Goal: Information Seeking & Learning: Learn about a topic

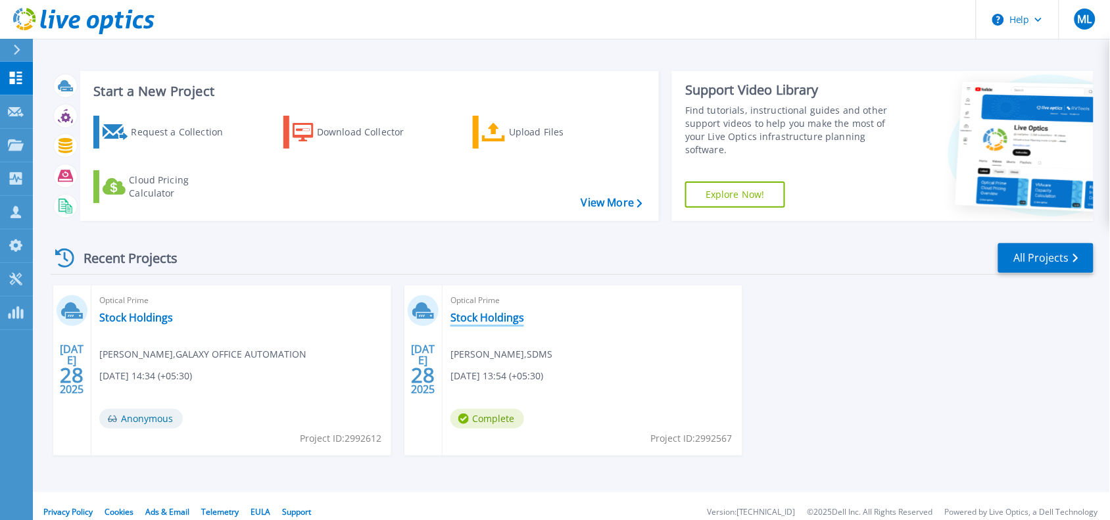
click at [489, 311] on link "Stock Holdings" at bounding box center [488, 317] width 74 height 13
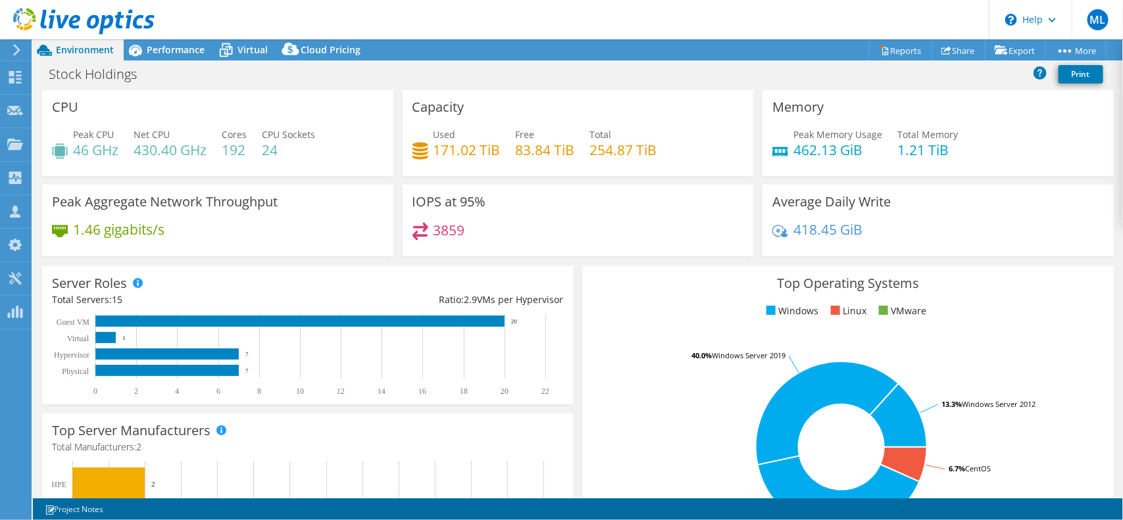
select select "[GEOGRAPHIC_DATA]"
select select "USD"
click at [234, 45] on icon at bounding box center [225, 50] width 23 height 23
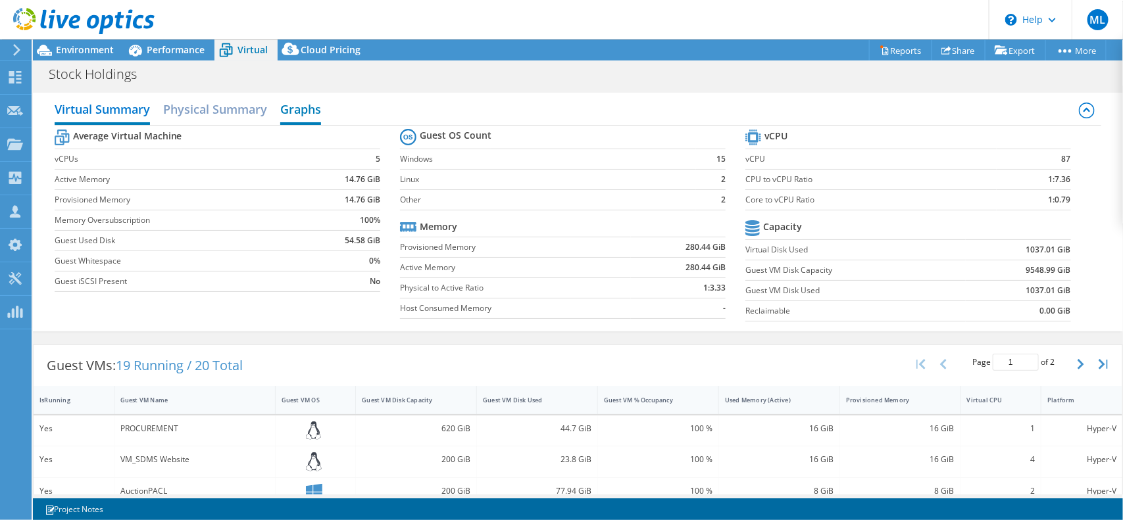
click at [286, 110] on h2 "Graphs" at bounding box center [300, 110] width 41 height 29
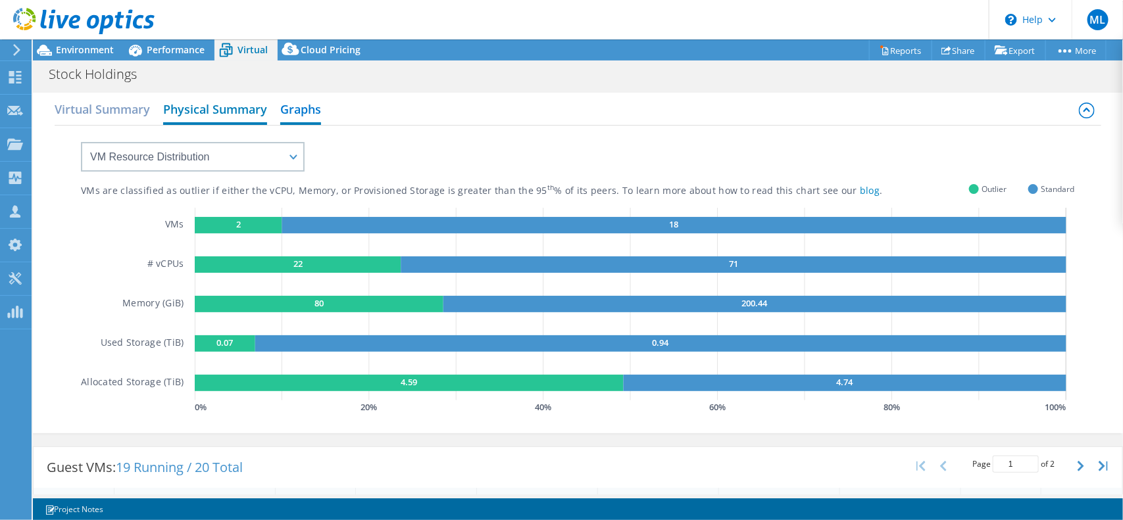
click at [241, 112] on h2 "Physical Summary" at bounding box center [215, 110] width 104 height 29
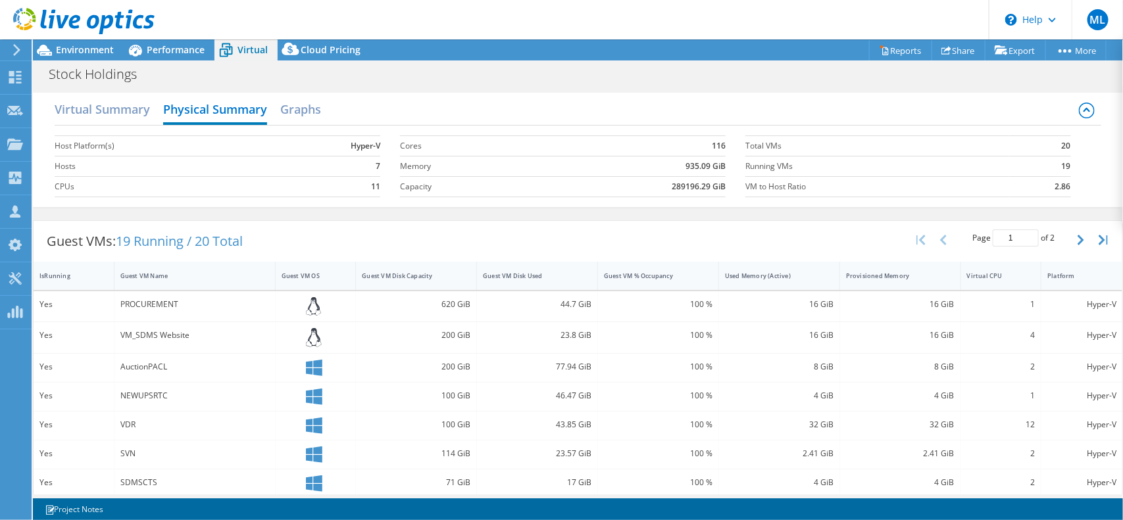
click at [186, 300] on div "PROCUREMENT" at bounding box center [194, 304] width 149 height 14
click at [299, 118] on h2 "Graphs" at bounding box center [300, 110] width 41 height 29
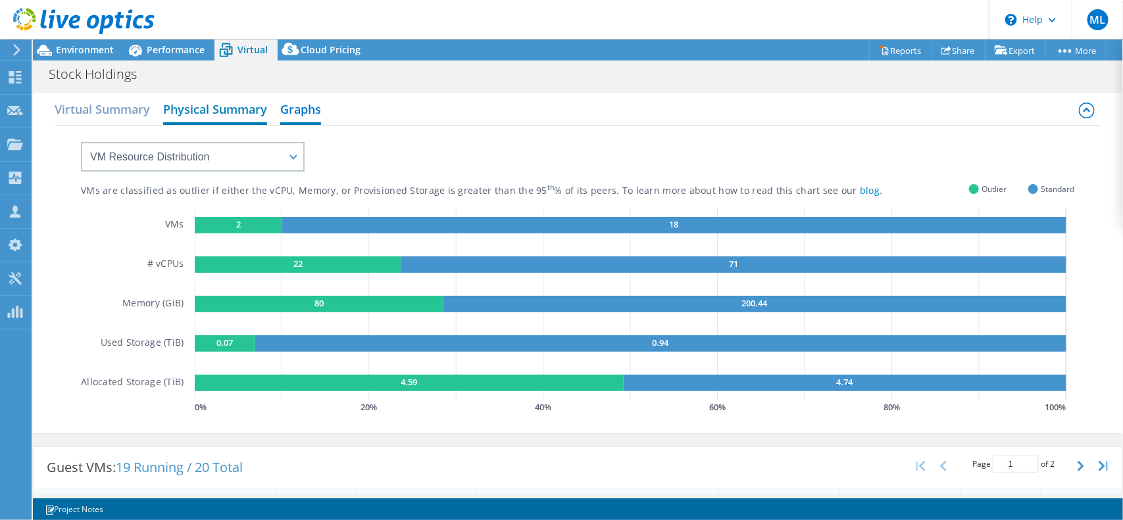
click at [235, 116] on h2 "Physical Summary" at bounding box center [215, 110] width 104 height 29
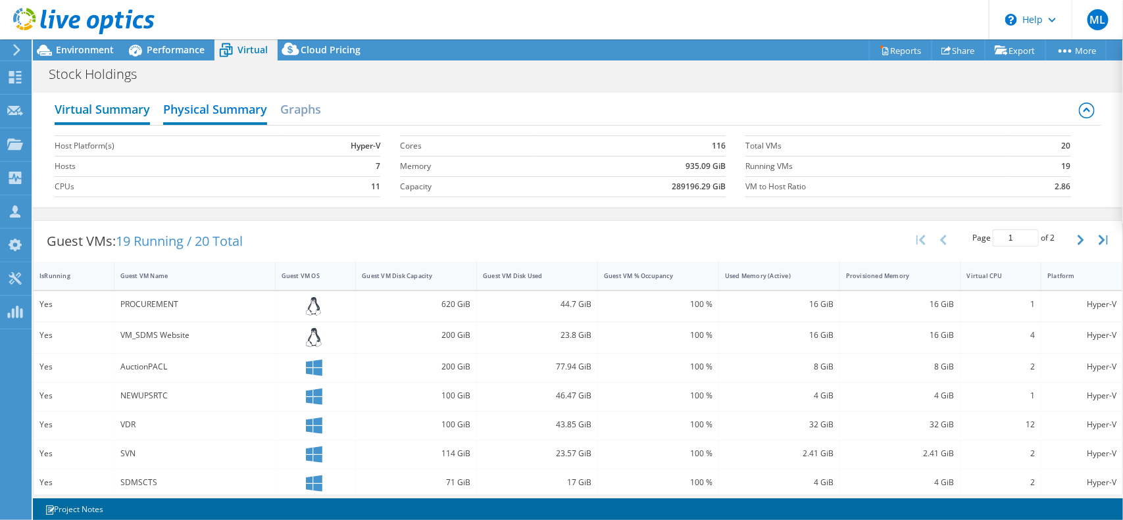
click at [140, 109] on h2 "Virtual Summary" at bounding box center [102, 110] width 95 height 29
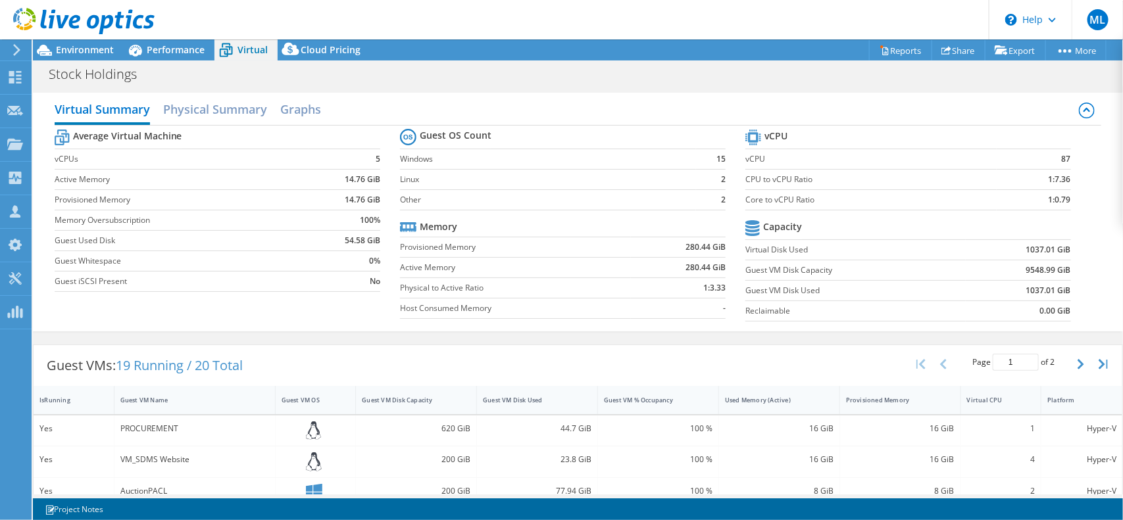
click at [92, 43] on div at bounding box center [77, 22] width 155 height 44
click at [87, 49] on span "Environment" at bounding box center [85, 49] width 58 height 12
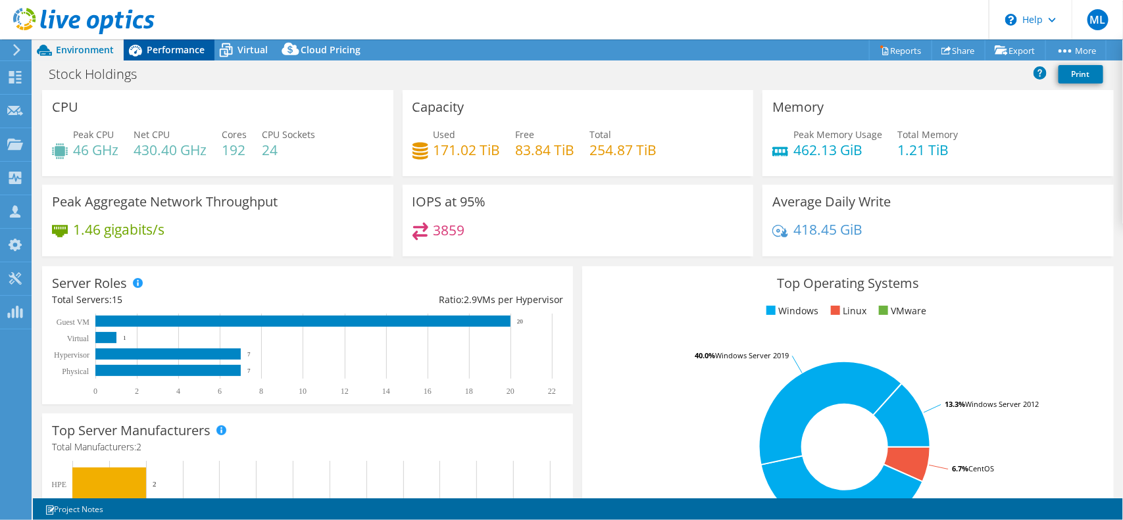
click at [161, 51] on span "Performance" at bounding box center [176, 49] width 58 height 12
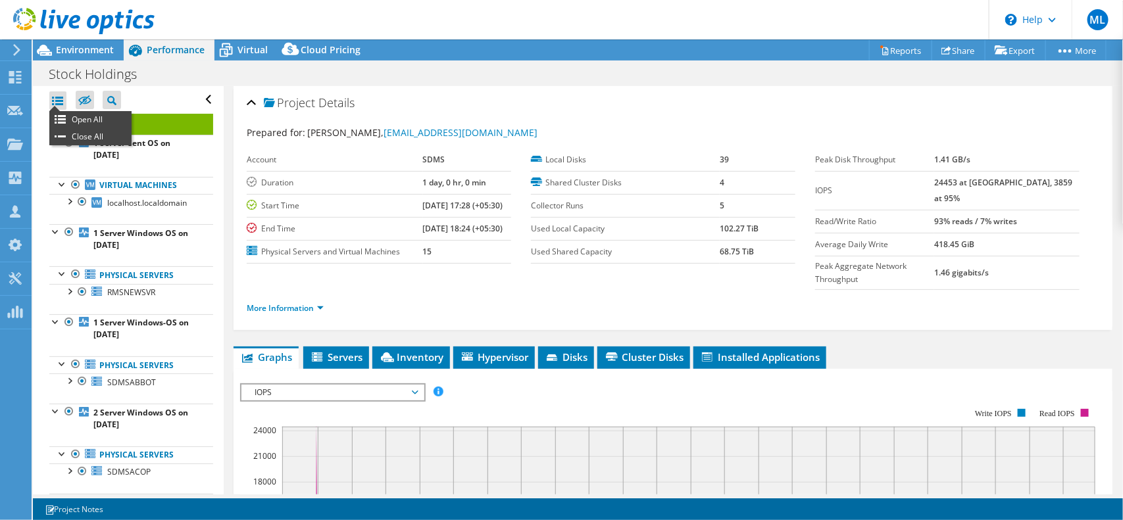
click at [55, 103] on div at bounding box center [57, 100] width 17 height 18
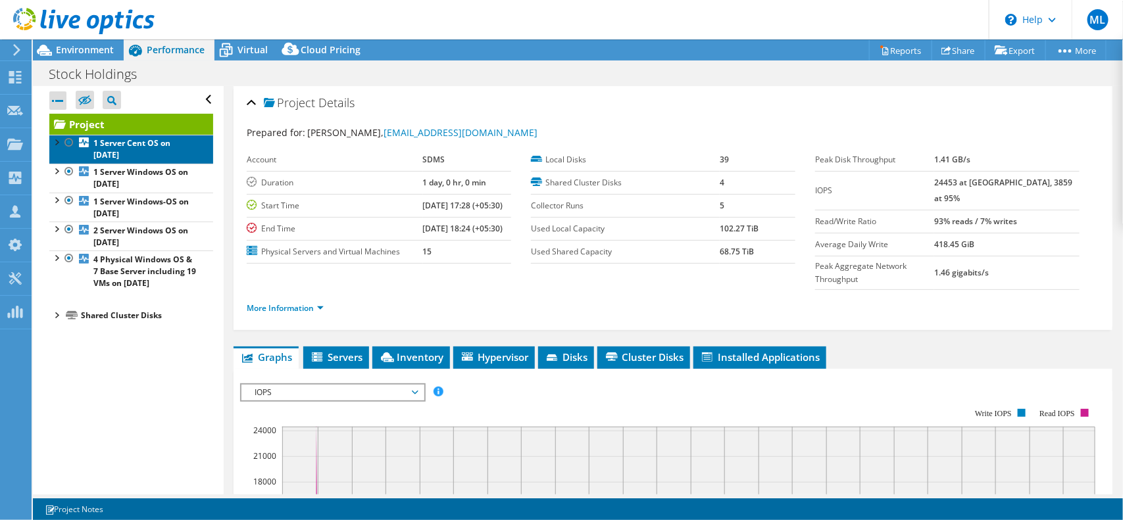
click at [143, 156] on link "1 Server Cent OS on [DATE]" at bounding box center [131, 149] width 164 height 29
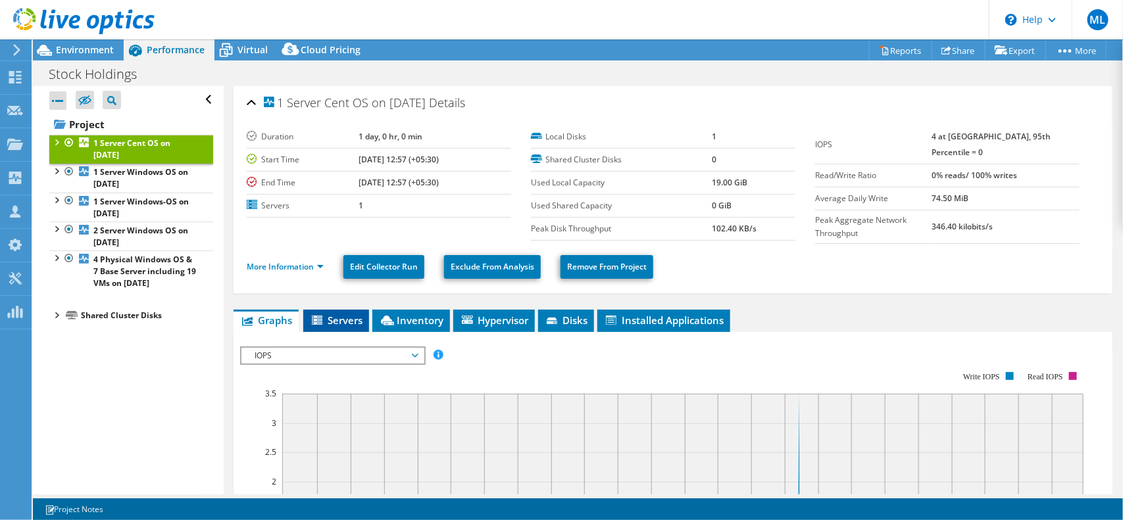
click at [351, 323] on span "Servers" at bounding box center [336, 320] width 53 height 13
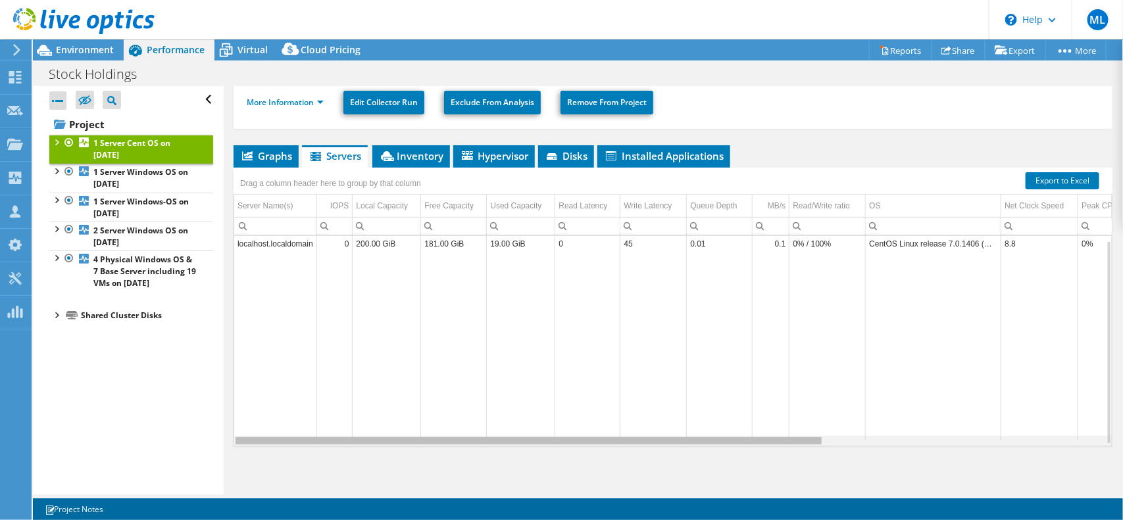
drag, startPoint x: 481, startPoint y: 438, endPoint x: 253, endPoint y: 493, distance: 234.2
click at [253, 493] on body "ML Channel Partner [PERSON_NAME] [PERSON_NAME][EMAIL_ADDRESS][PERSON_NAME][DOMA…" at bounding box center [561, 260] width 1123 height 520
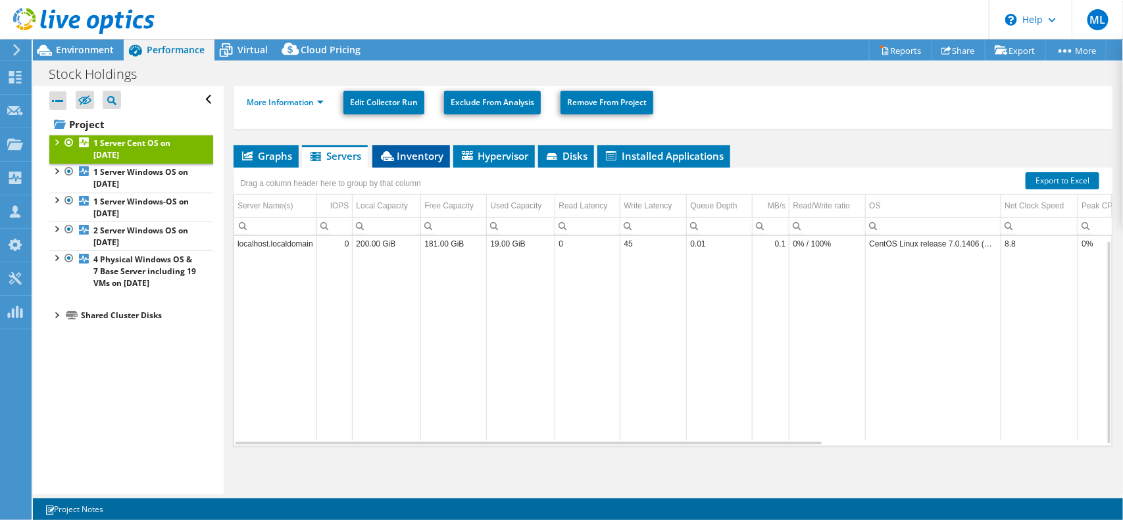
click at [416, 145] on li "Inventory" at bounding box center [411, 156] width 78 height 22
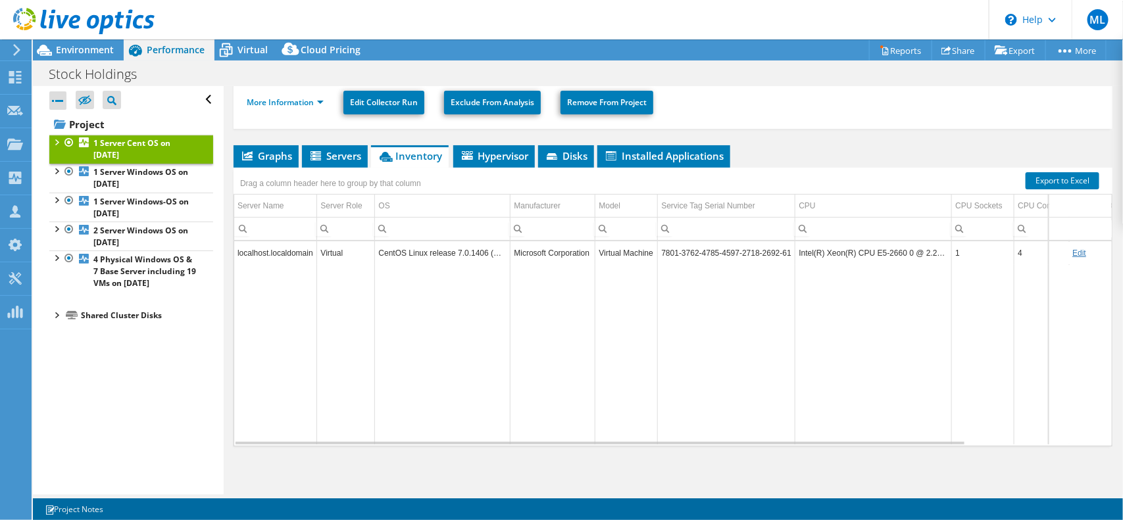
scroll to position [5, 0]
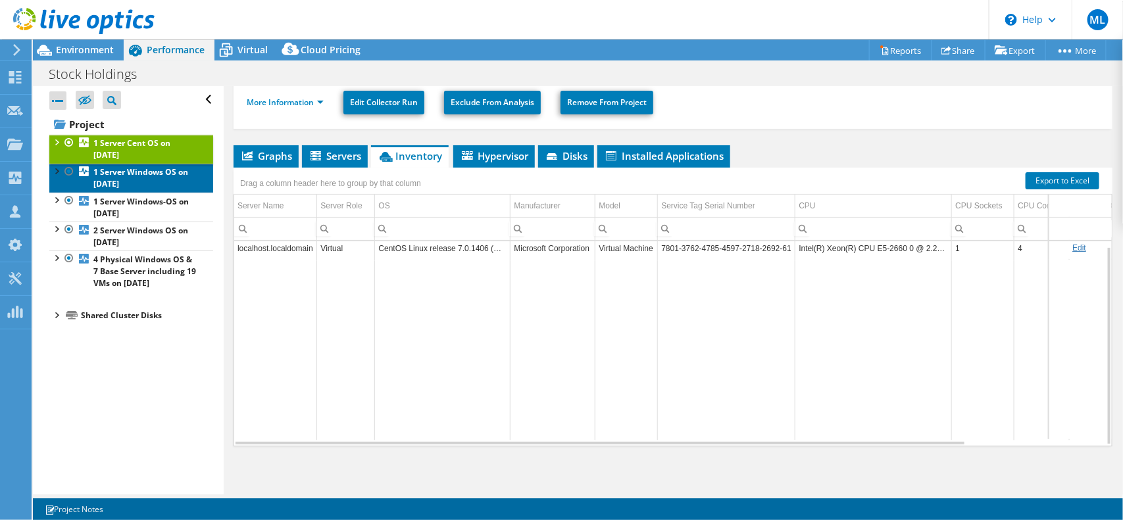
click at [107, 182] on b "1 Server Windows OS on [DATE]" at bounding box center [140, 177] width 95 height 23
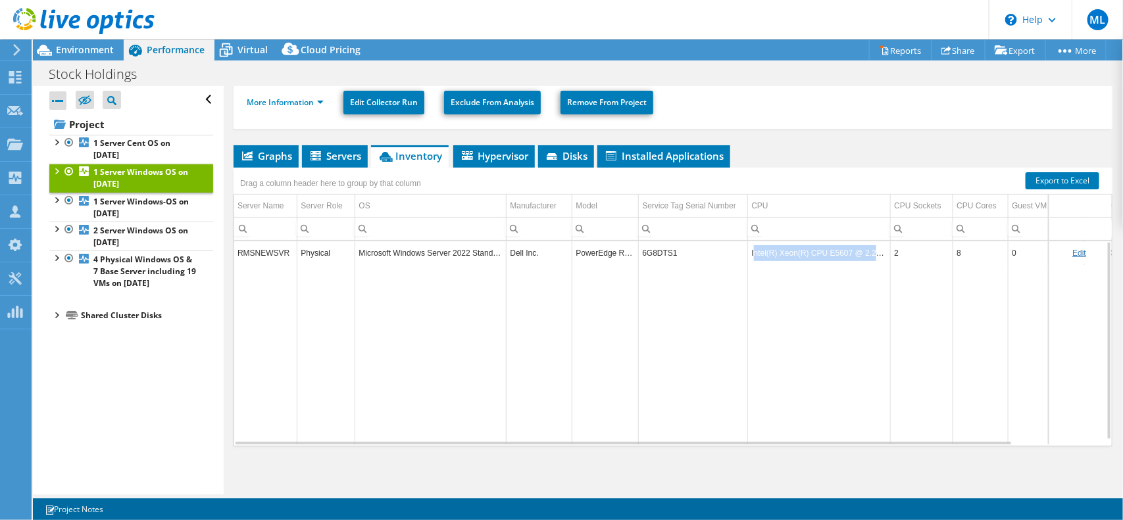
drag, startPoint x: 754, startPoint y: 253, endPoint x: 887, endPoint y: 251, distance: 132.9
click at [887, 251] on td "Intel(R) Xeon(R) CPU E5607 @ 2.27GHz" at bounding box center [819, 252] width 143 height 23
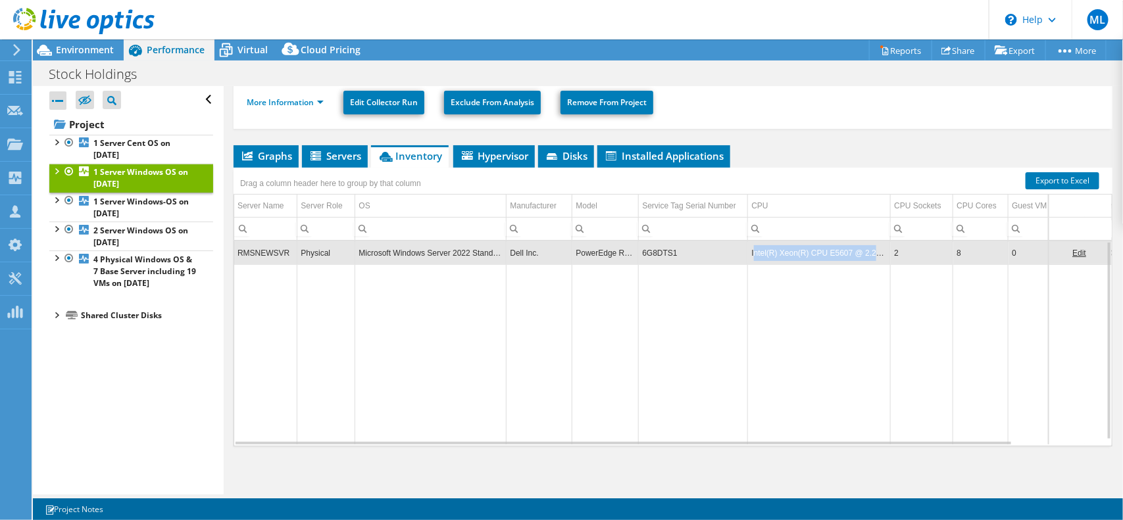
copy td "ntel(R) Xeon(R) CPU E5607 @ 2.27GHz"
click at [222, 46] on icon at bounding box center [225, 50] width 23 height 23
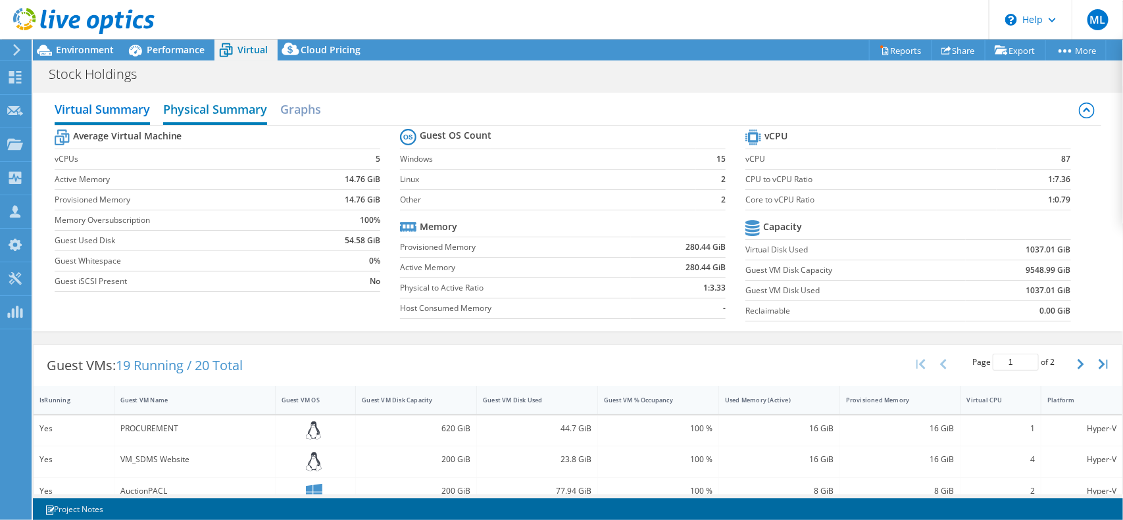
click at [208, 107] on h2 "Physical Summary" at bounding box center [215, 110] width 104 height 29
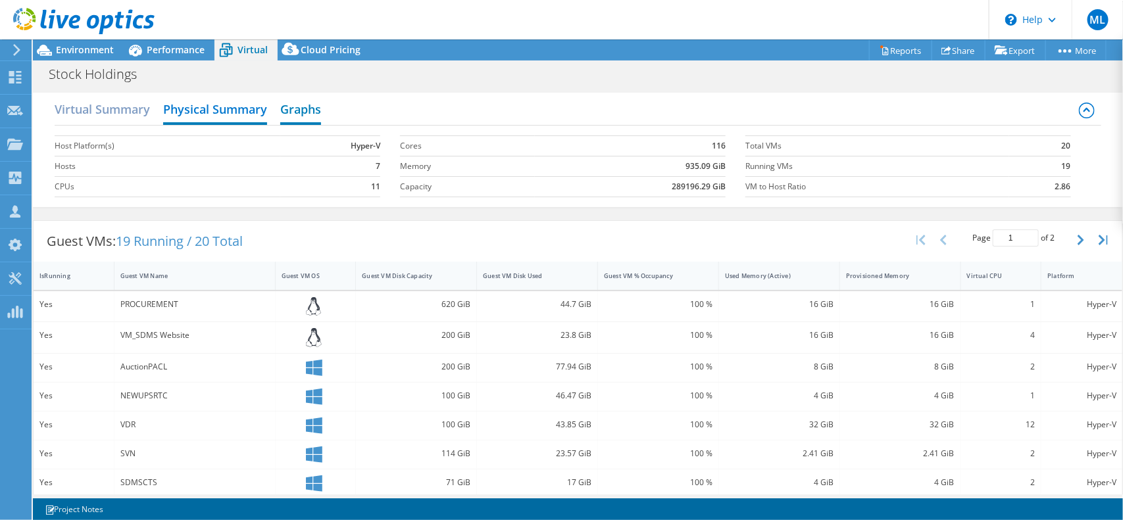
click at [283, 105] on h2 "Graphs" at bounding box center [300, 110] width 41 height 29
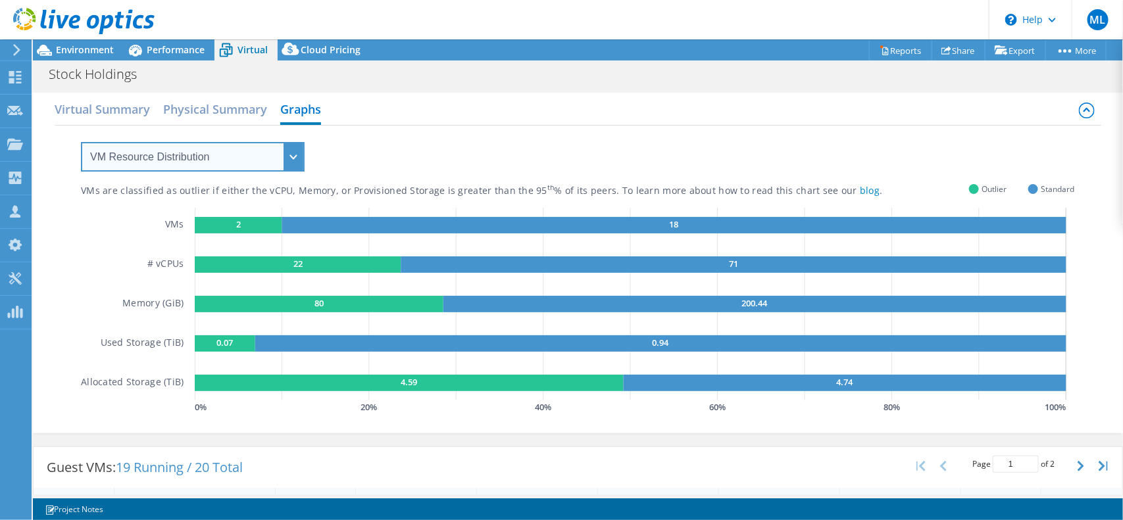
click at [245, 155] on select "VM Resource Distribution Provisioning Contrast Over Provisioning" at bounding box center [193, 157] width 224 height 30
click at [81, 142] on select "VM Resource Distribution Provisioning Contrast Over Provisioning" at bounding box center [193, 157] width 224 height 30
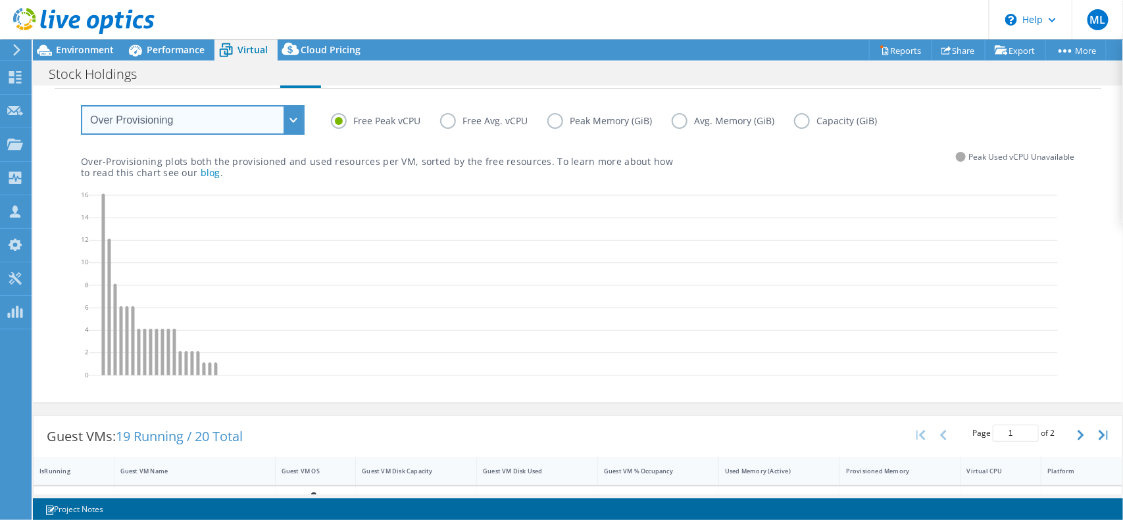
scroll to position [0, 0]
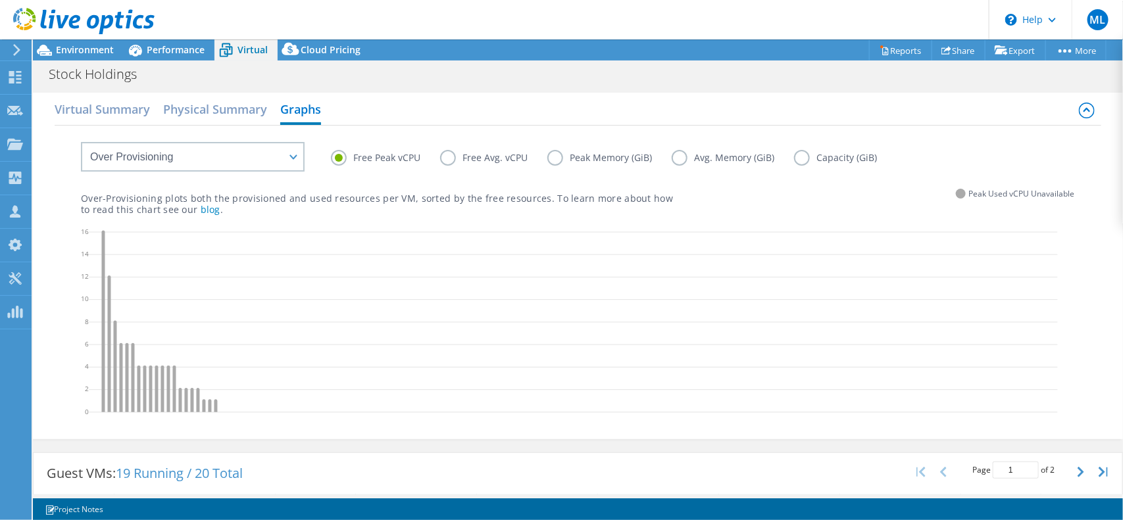
click at [451, 162] on label "Free Avg. vCPU" at bounding box center [493, 158] width 107 height 16
click at [0, 0] on input "Free Avg. vCPU" at bounding box center [0, 0] width 0 height 0
click at [551, 162] on label "Peak Memory (GiB)" at bounding box center [609, 158] width 124 height 16
click at [0, 0] on input "Peak Memory (GiB)" at bounding box center [0, 0] width 0 height 0
click at [451, 157] on label "Free Avg. vCPU" at bounding box center [493, 158] width 107 height 16
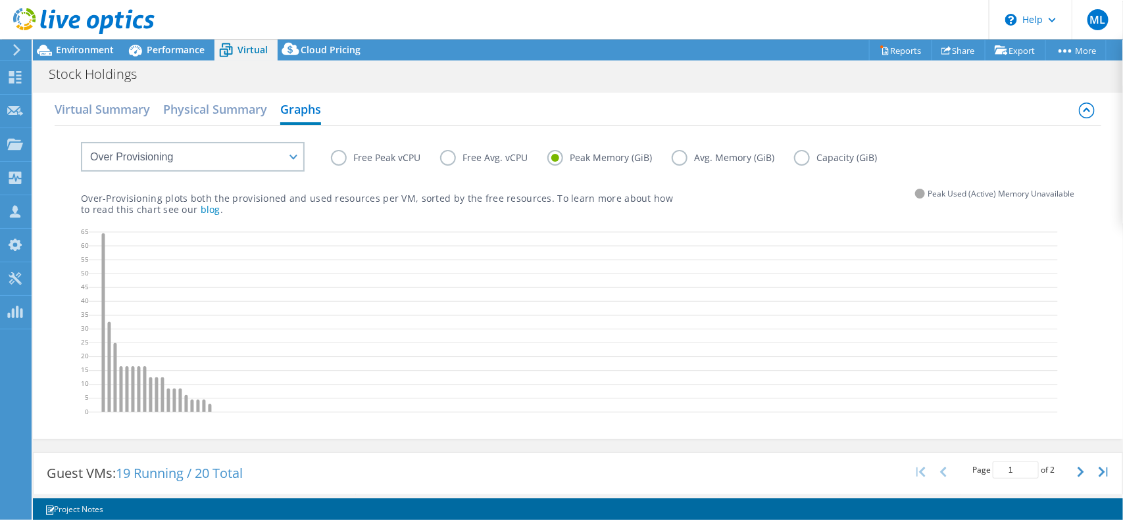
click at [0, 0] on input "Free Avg. vCPU" at bounding box center [0, 0] width 0 height 0
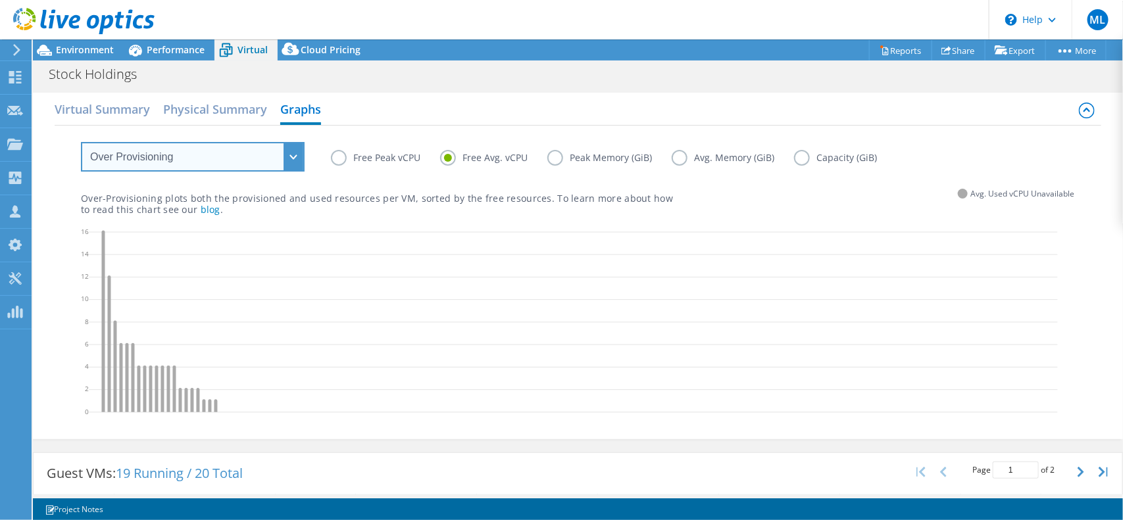
click at [239, 169] on select "VM Resource Distribution Provisioning Contrast Over Provisioning" at bounding box center [193, 157] width 224 height 30
select select "Provisioning Contrast"
click at [81, 142] on select "VM Resource Distribution Provisioning Contrast Over Provisioning" at bounding box center [193, 157] width 224 height 30
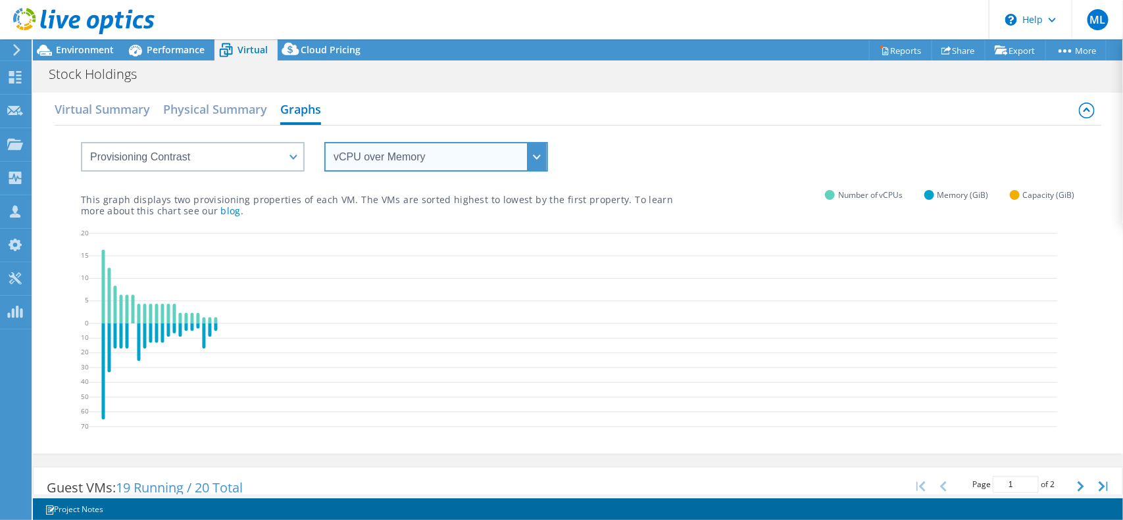
click at [412, 158] on select "vCPU over Memory vCPU over Capacity Memory over vCPU Memory over Capacity Capac…" at bounding box center [436, 157] width 224 height 30
click at [324, 142] on select "vCPU over Memory vCPU over Capacity Memory over vCPU Memory over Capacity Capac…" at bounding box center [436, 157] width 224 height 30
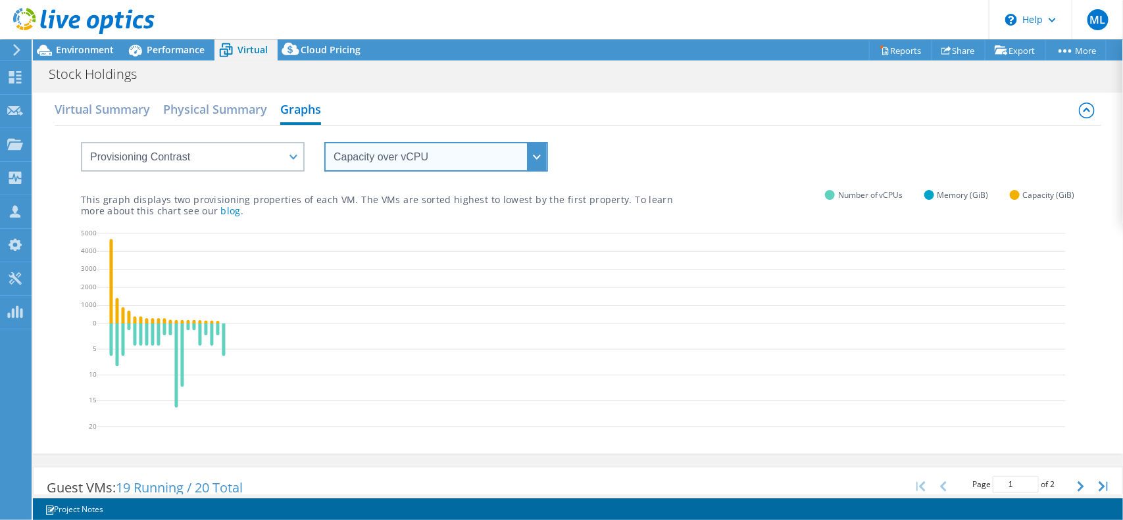
click at [528, 153] on select "vCPU over Memory vCPU over Capacity Memory over vCPU Memory over Capacity Capac…" at bounding box center [436, 157] width 224 height 30
select select "vCPU over Memory"
click at [324, 142] on select "vCPU over Memory vCPU over Capacity Memory over vCPU Memory over Capacity Capac…" at bounding box center [436, 157] width 224 height 30
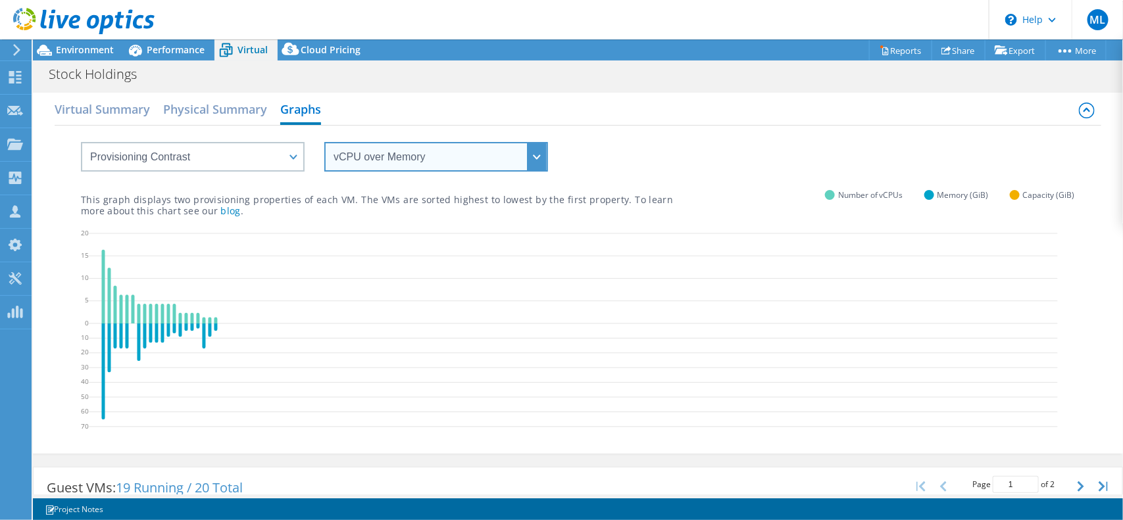
click at [536, 156] on select "vCPU over Memory vCPU over Capacity Memory over vCPU Memory over Capacity Capac…" at bounding box center [436, 157] width 224 height 30
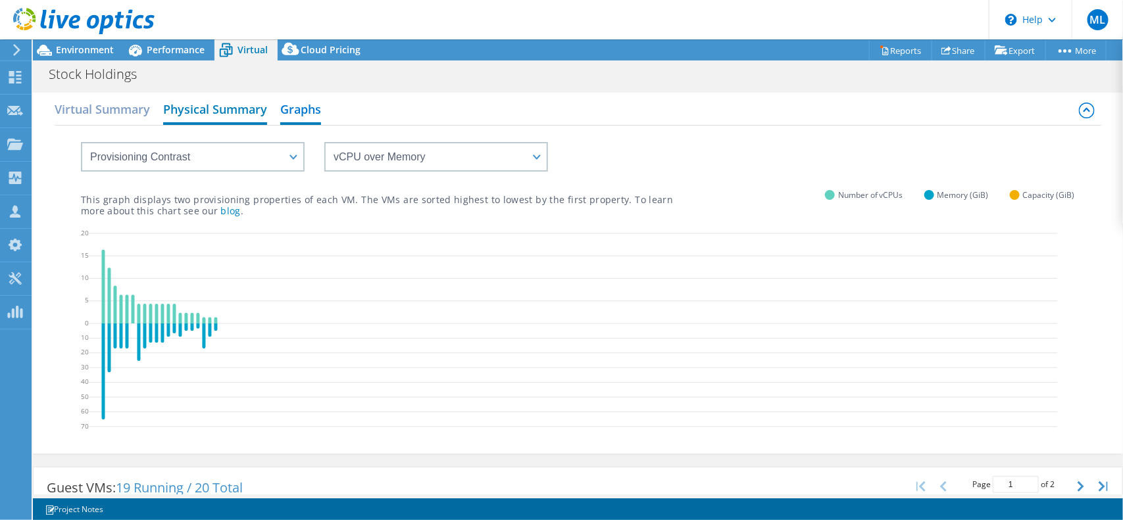
click at [237, 113] on h2 "Physical Summary" at bounding box center [215, 110] width 104 height 29
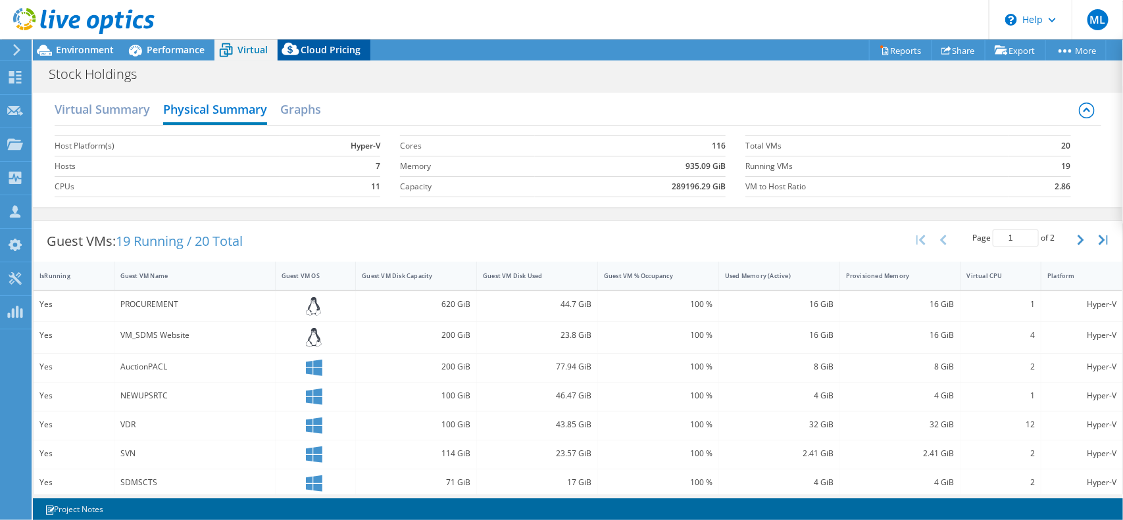
click at [335, 57] on div "Cloud Pricing" at bounding box center [324, 49] width 93 height 21
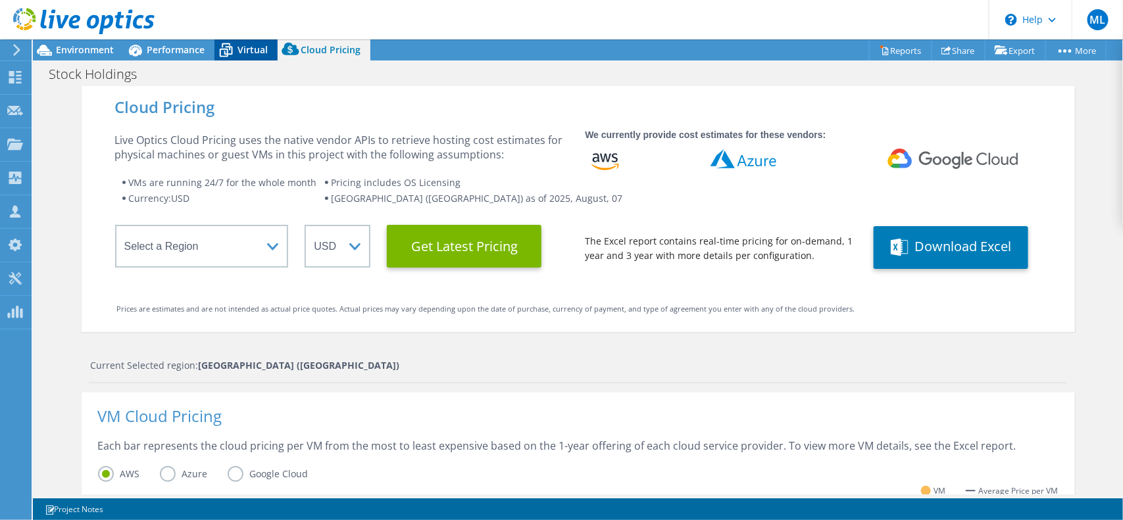
click at [247, 51] on span "Virtual" at bounding box center [252, 49] width 30 height 12
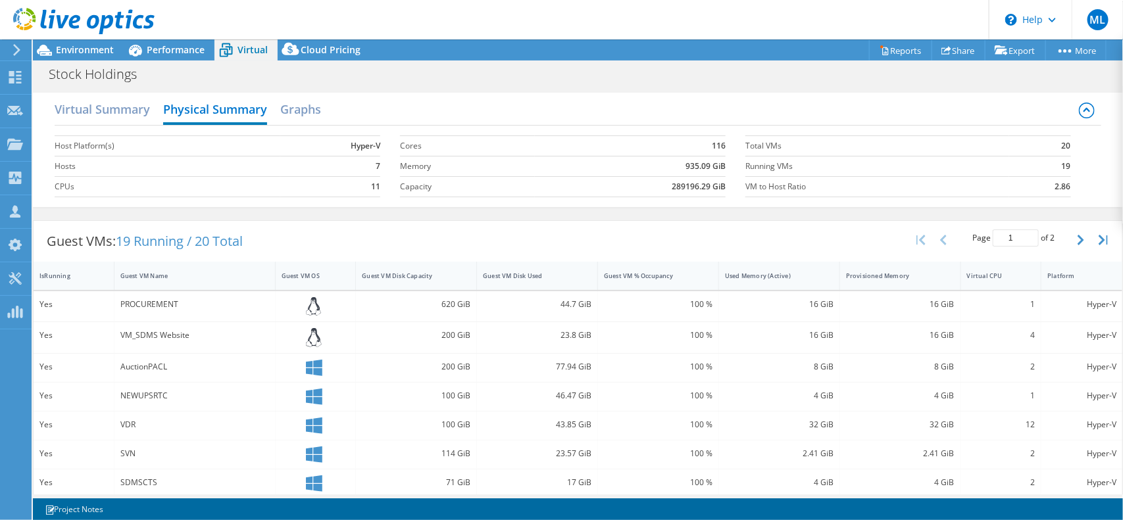
click at [16, 55] on icon at bounding box center [17, 50] width 10 height 12
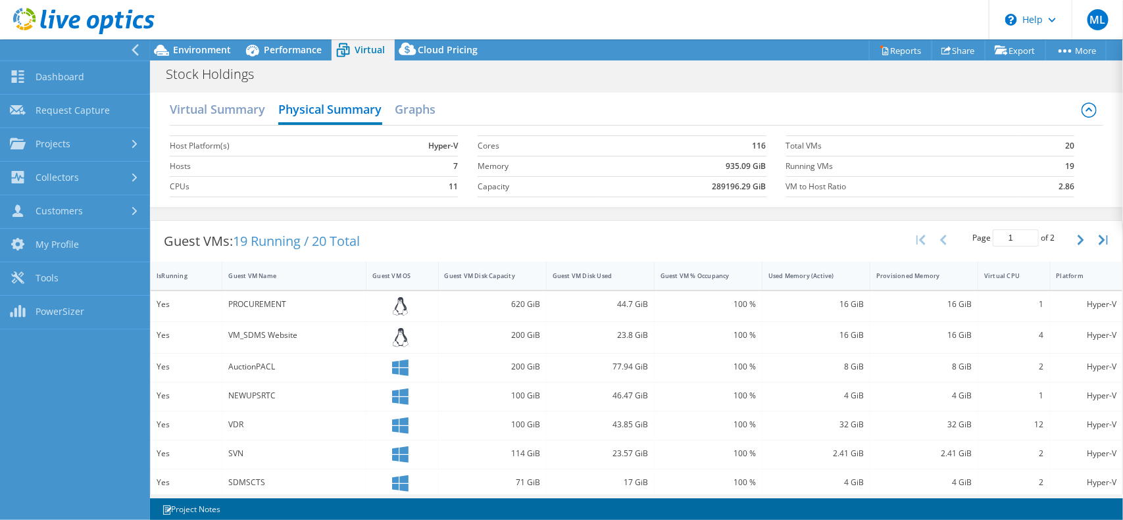
click at [136, 47] on icon at bounding box center [135, 50] width 10 height 12
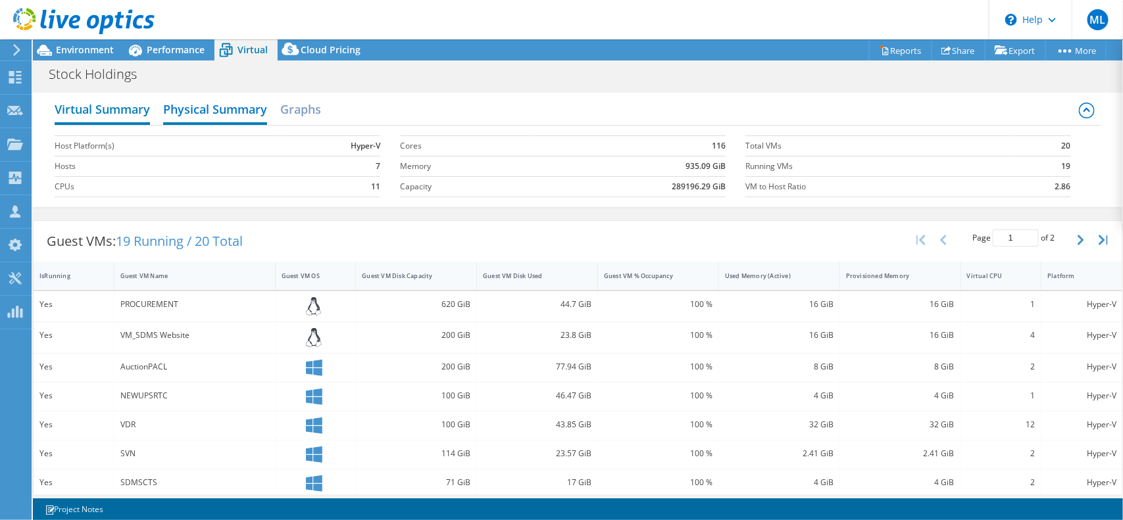
click at [68, 113] on h2 "Virtual Summary" at bounding box center [102, 110] width 95 height 29
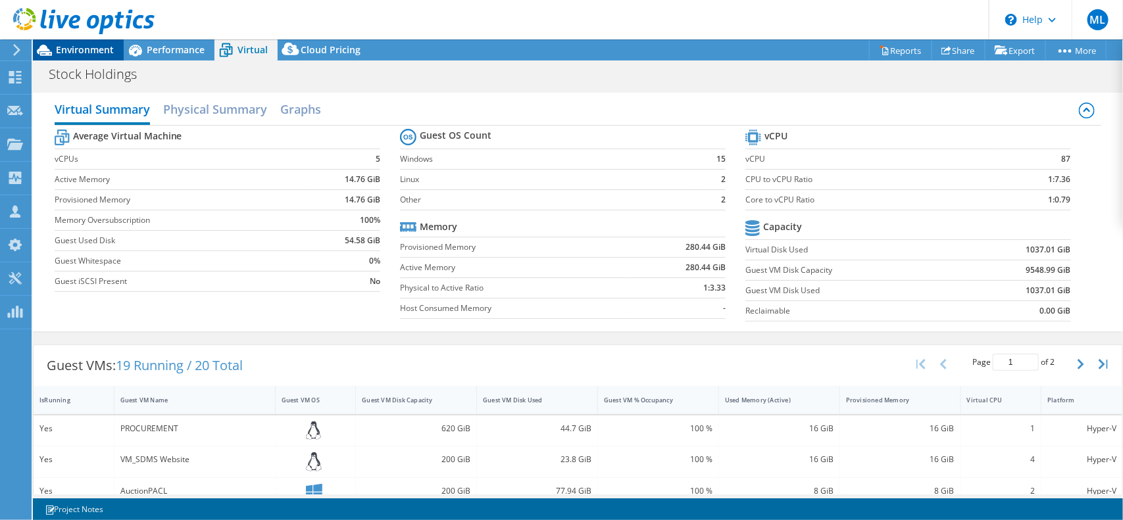
click at [86, 50] on span "Environment" at bounding box center [85, 49] width 58 height 12
